Goal: Task Accomplishment & Management: Use online tool/utility

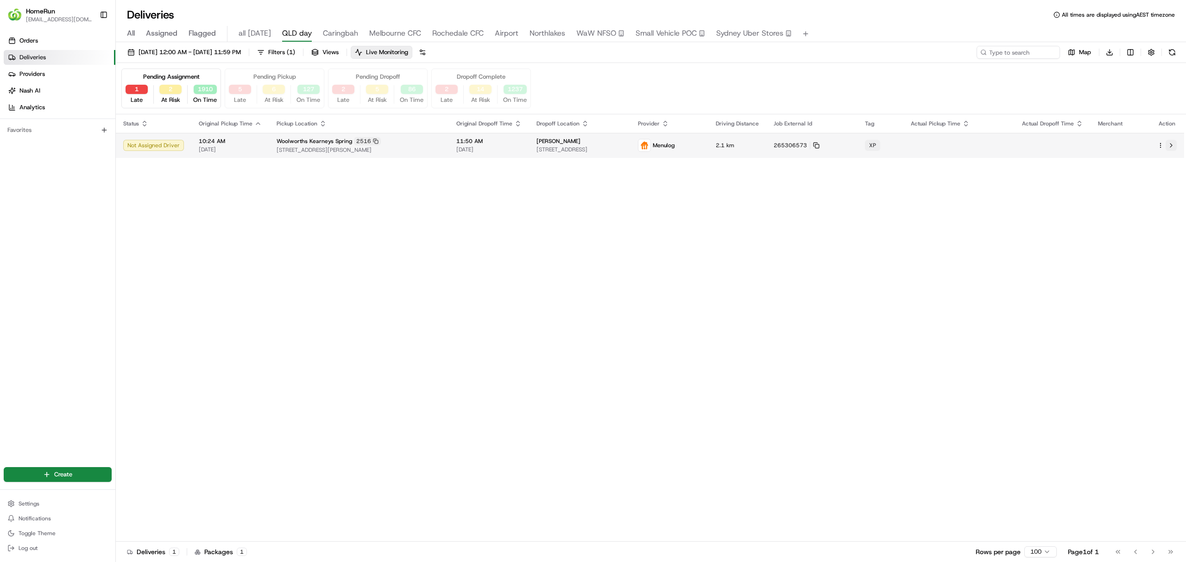
click at [1170, 146] on button at bounding box center [1170, 145] width 11 height 11
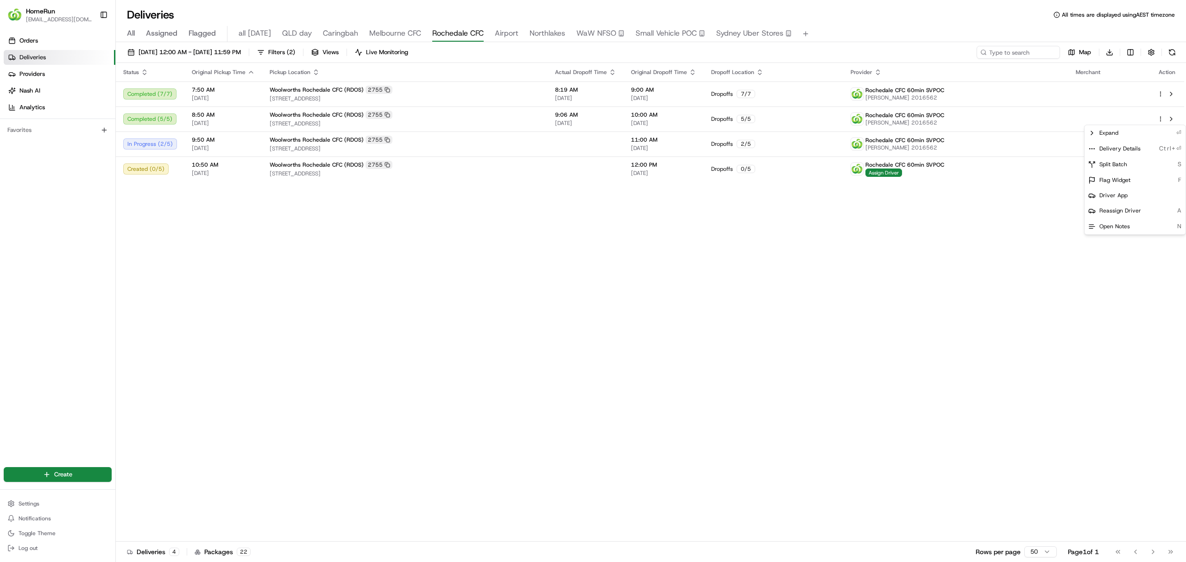
click at [626, 315] on html "HomeRun dhayes2@woolworths.com.au Toggle Sidebar Orders Deliveries Providers Na…" at bounding box center [593, 281] width 1186 height 562
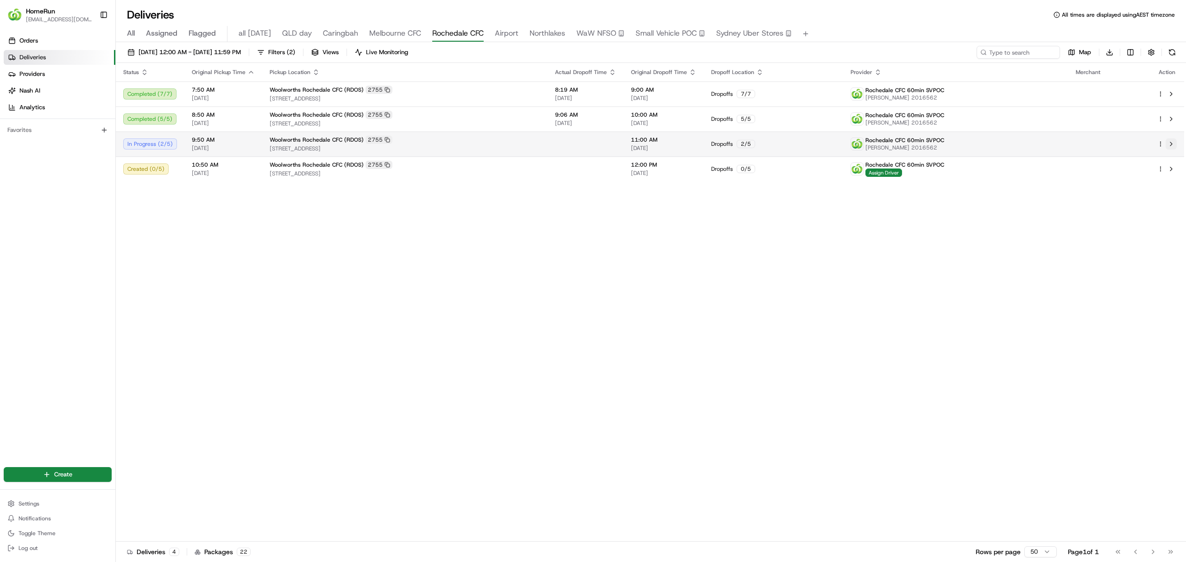
click at [1171, 145] on button at bounding box center [1170, 143] width 11 height 11
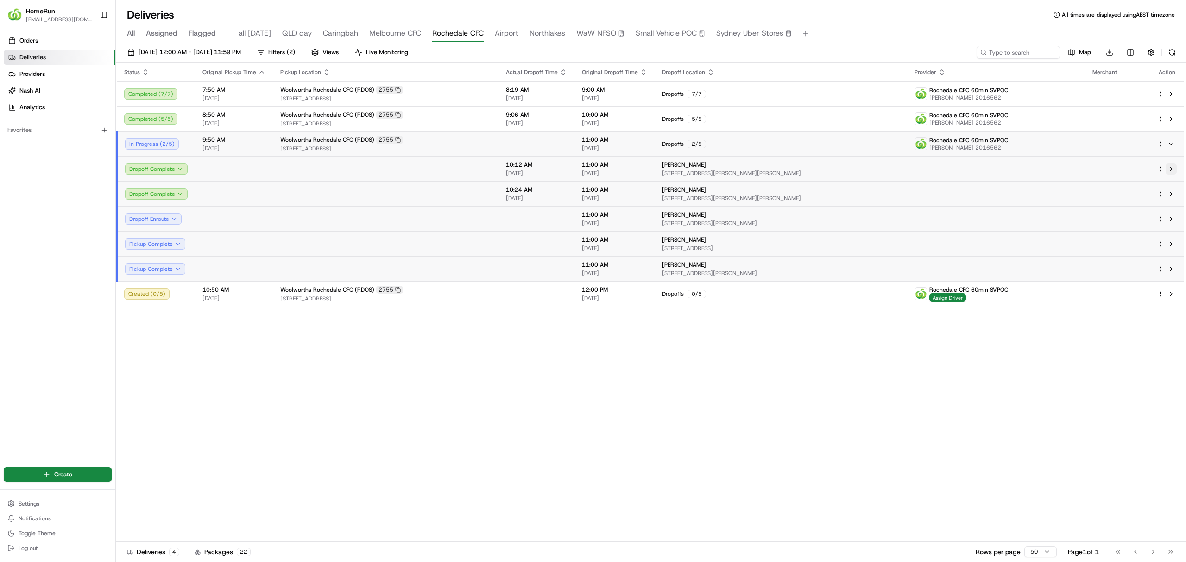
click at [1171, 169] on button at bounding box center [1170, 169] width 11 height 11
click at [1173, 142] on button at bounding box center [1170, 143] width 11 height 11
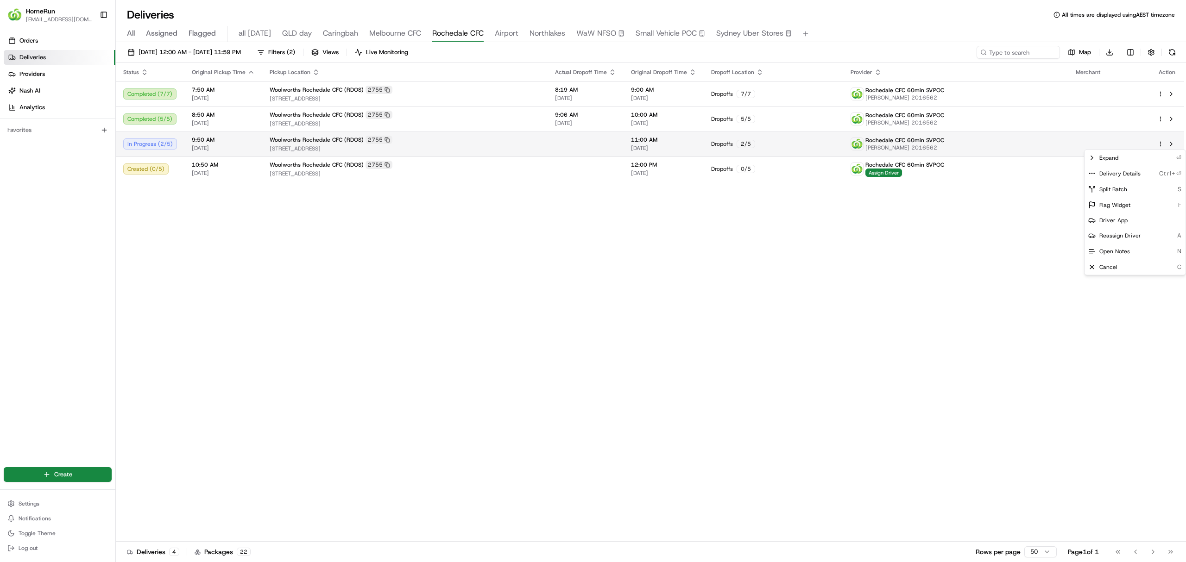
click at [1158, 147] on html "HomeRun dhayes2@woolworths.com.au Toggle Sidebar Orders Deliveries Providers Na…" at bounding box center [593, 281] width 1186 height 562
click at [1113, 174] on span "Delivery Details" at bounding box center [1119, 173] width 41 height 7
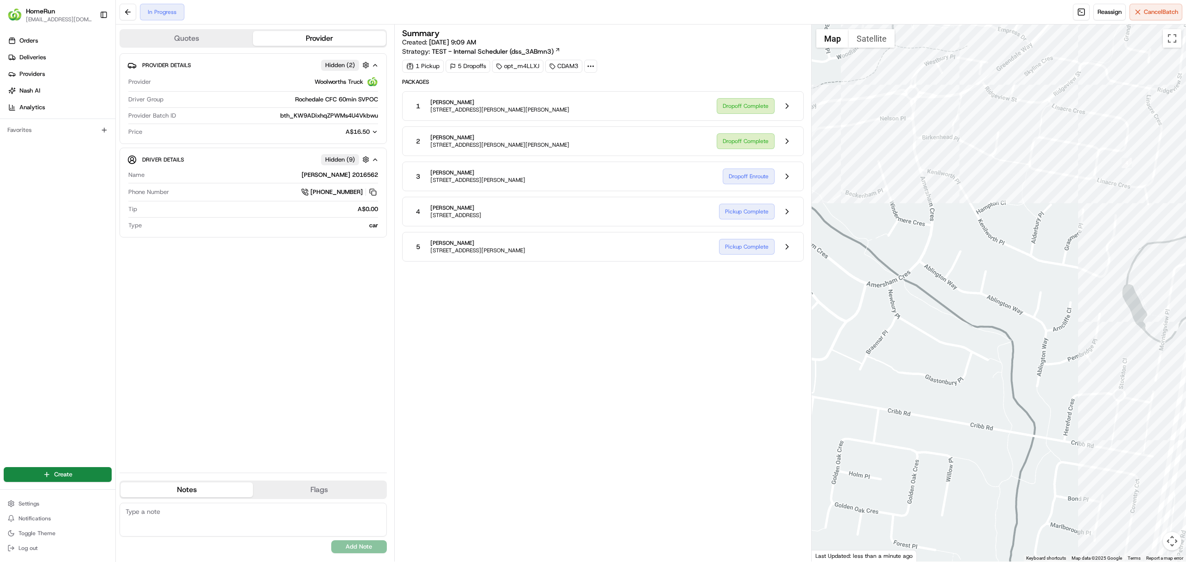
drag, startPoint x: 1132, startPoint y: 178, endPoint x: 1134, endPoint y: 161, distance: 17.3
click at [1134, 161] on div at bounding box center [998, 293] width 375 height 537
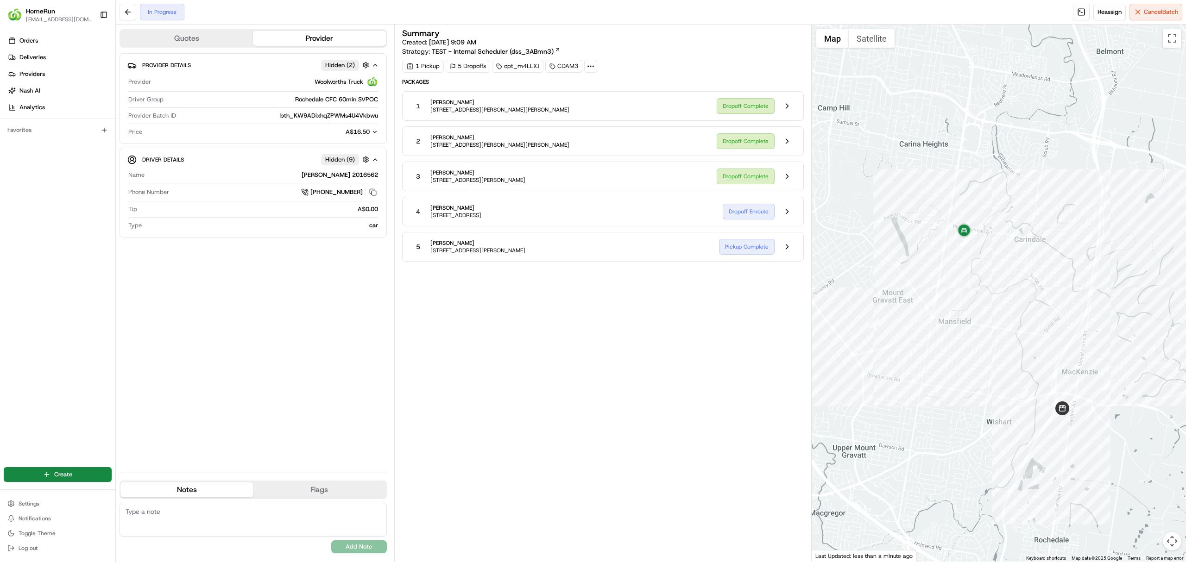
drag, startPoint x: 874, startPoint y: 248, endPoint x: 1031, endPoint y: 275, distance: 158.8
click at [1031, 275] on div at bounding box center [998, 293] width 375 height 537
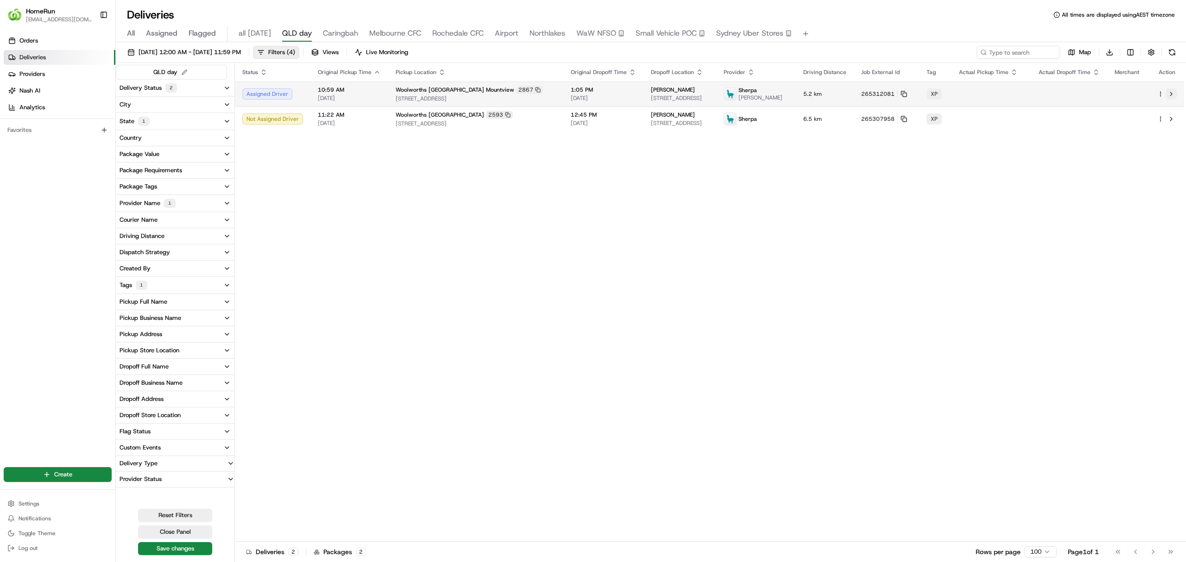
click at [1170, 97] on button at bounding box center [1170, 93] width 11 height 11
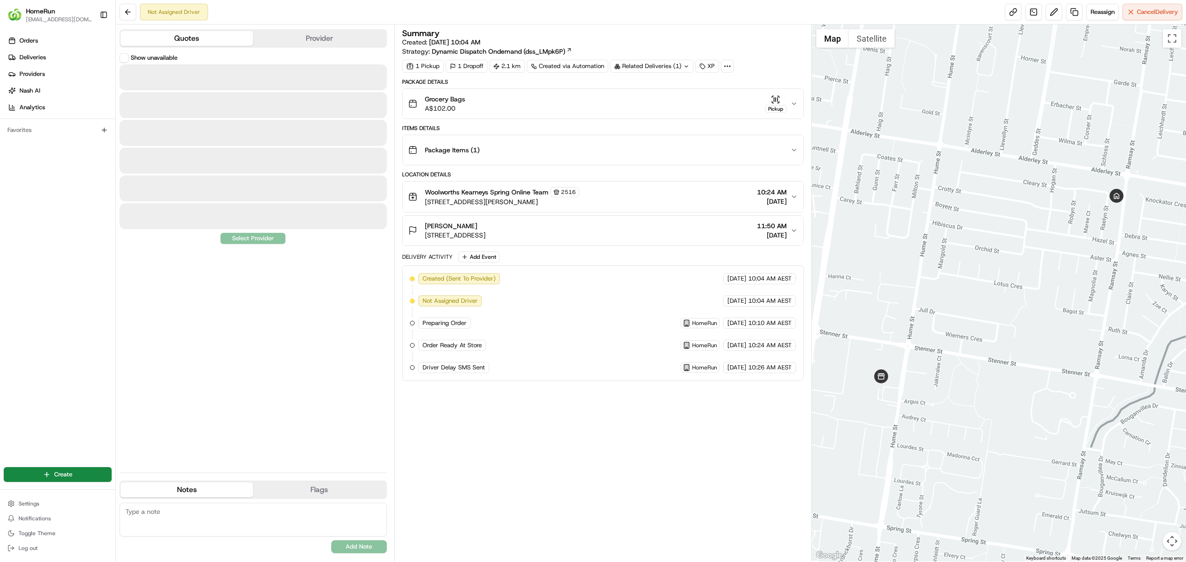
click at [182, 38] on button "Quotes" at bounding box center [186, 38] width 132 height 15
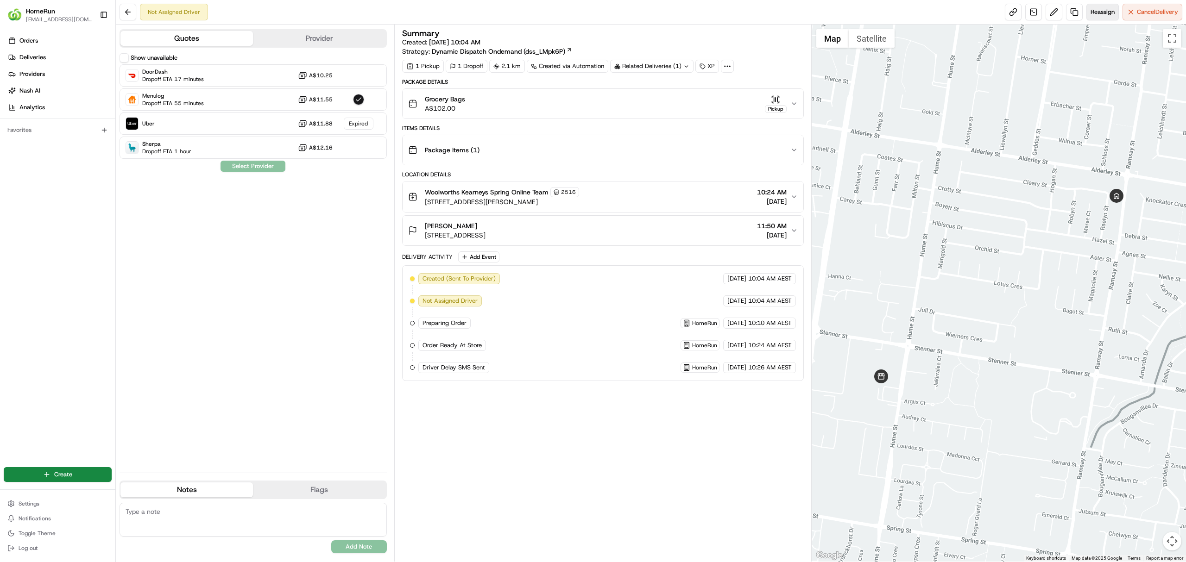
click at [1096, 15] on span "Reassign" at bounding box center [1102, 12] width 24 height 8
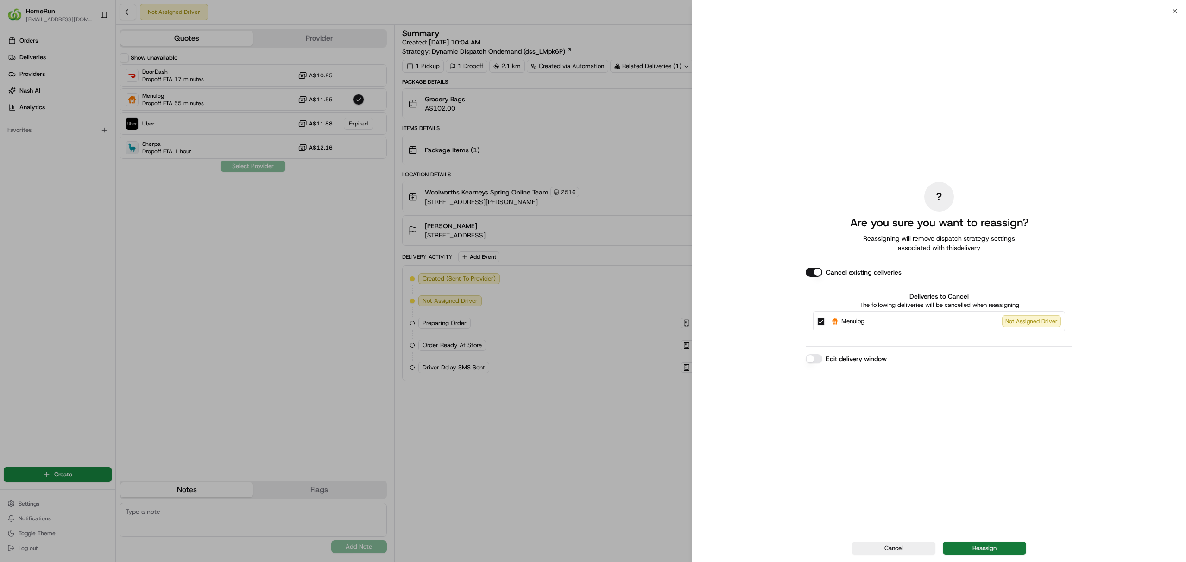
click at [999, 547] on button "Reassign" at bounding box center [984, 548] width 83 height 13
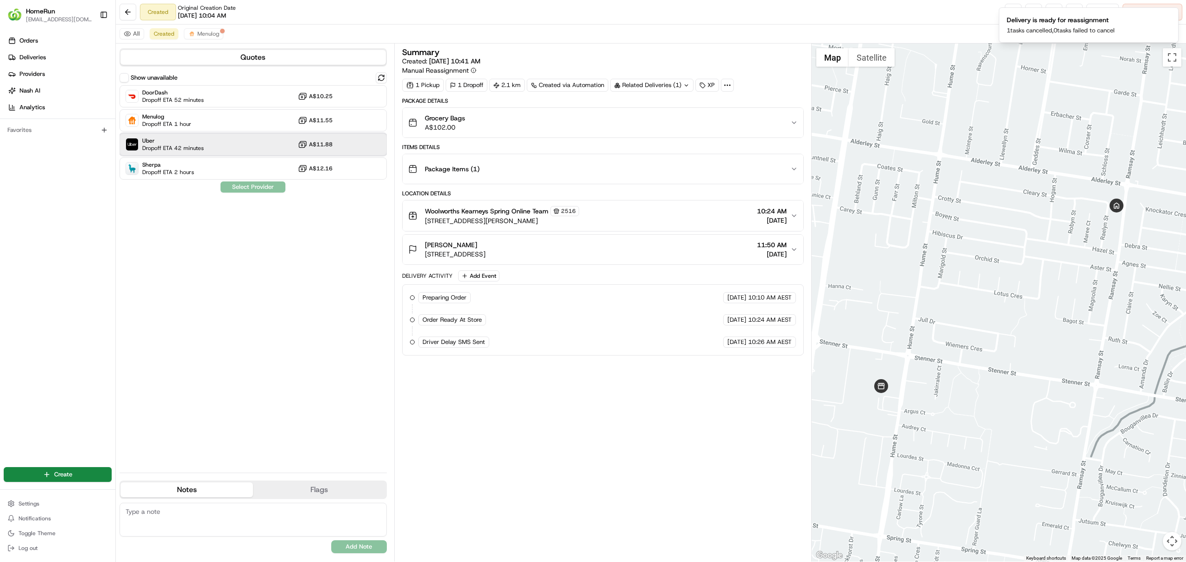
click at [175, 147] on span "Dropoff ETA 42 minutes" at bounding box center [173, 148] width 62 height 7
click at [247, 186] on button "Assign Provider" at bounding box center [253, 187] width 66 height 11
